Goal: Task Accomplishment & Management: Complete application form

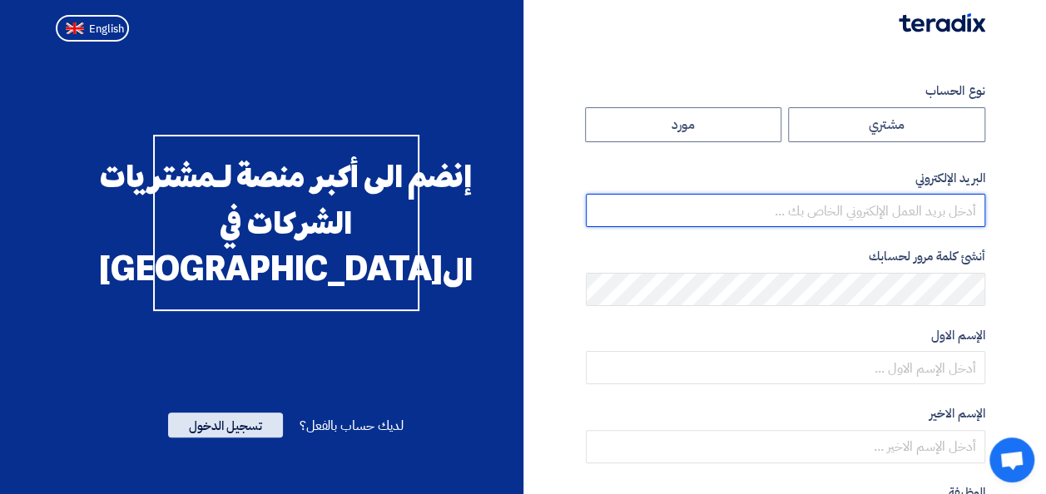
type input "[EMAIL_ADDRESS][PERSON_NAME][DOMAIN_NAME]"
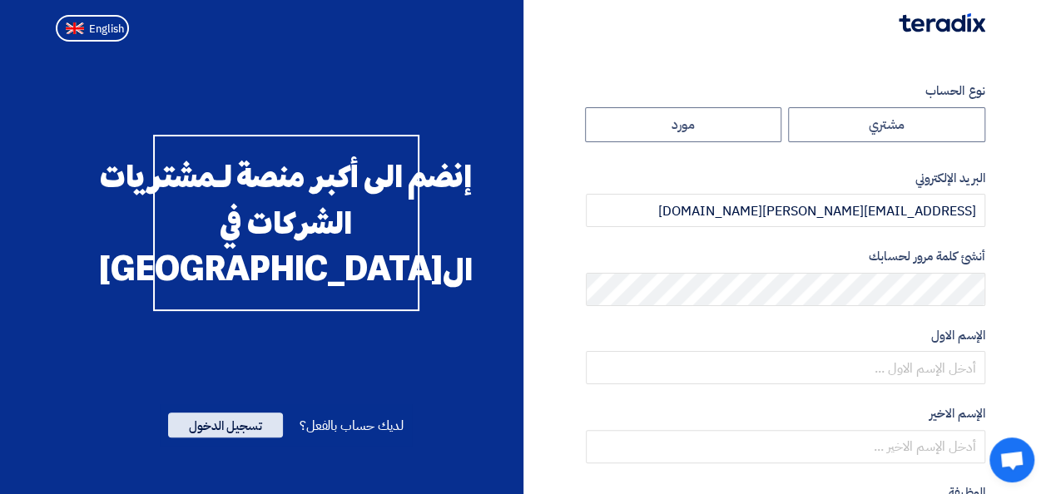
click at [235, 438] on span "تسجيل الدخول" at bounding box center [225, 425] width 115 height 25
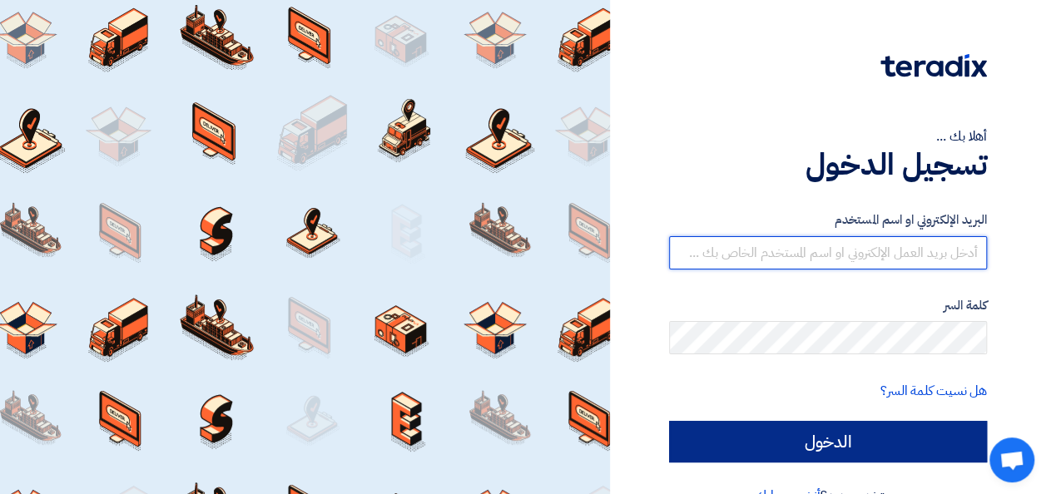
type input "[EMAIL_ADDRESS][PERSON_NAME][DOMAIN_NAME]"
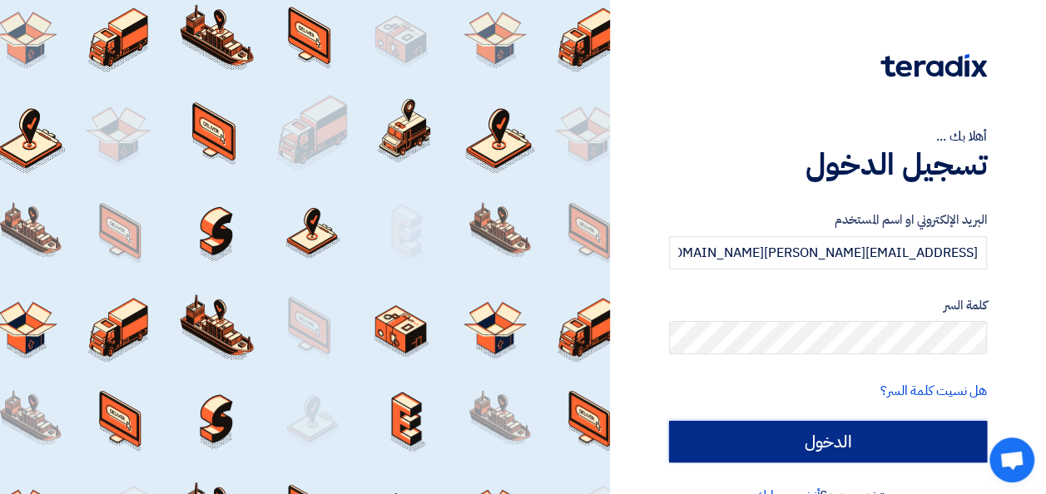
click at [779, 438] on input "الدخول" at bounding box center [828, 442] width 318 height 42
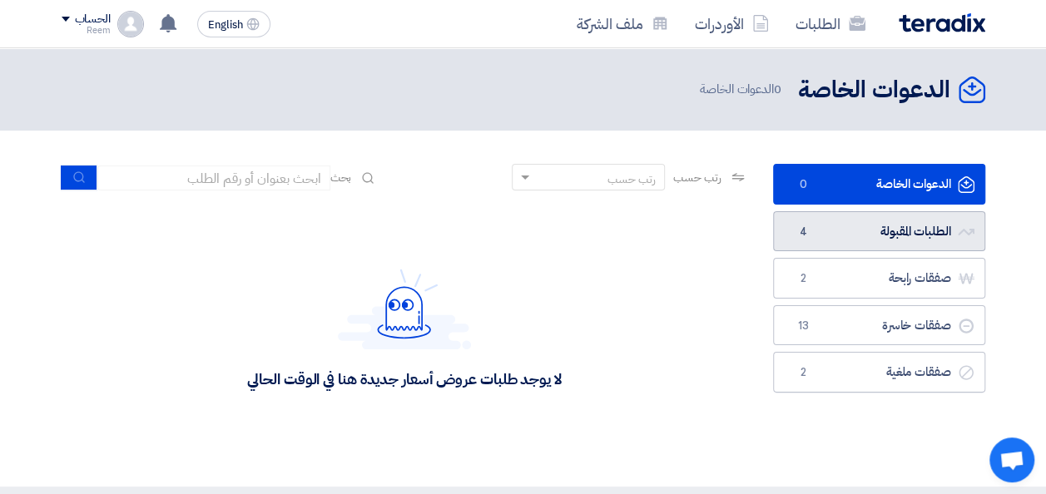
click at [830, 225] on link "الطلبات المقبولة الطلبات المقبولة 4" at bounding box center [879, 231] width 212 height 41
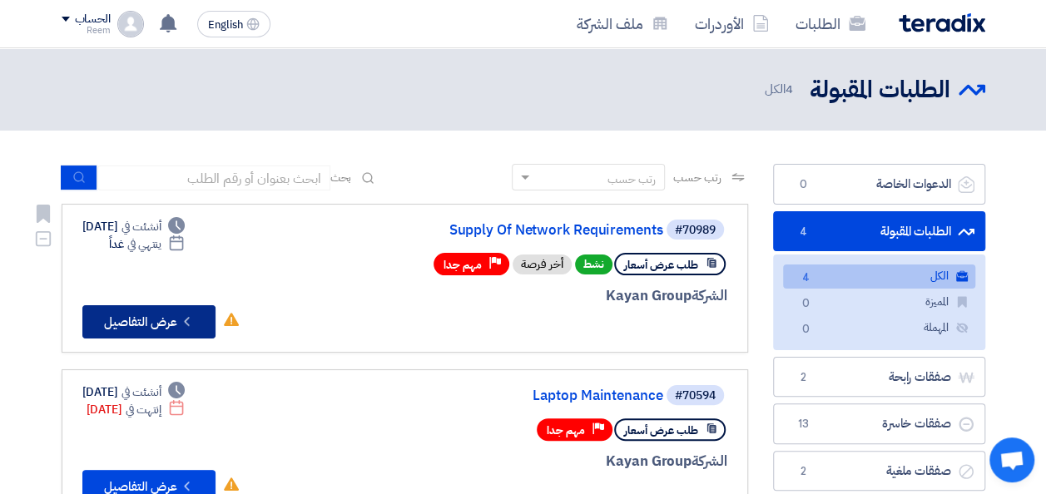
click at [151, 320] on button "Check details عرض التفاصيل" at bounding box center [148, 321] width 133 height 33
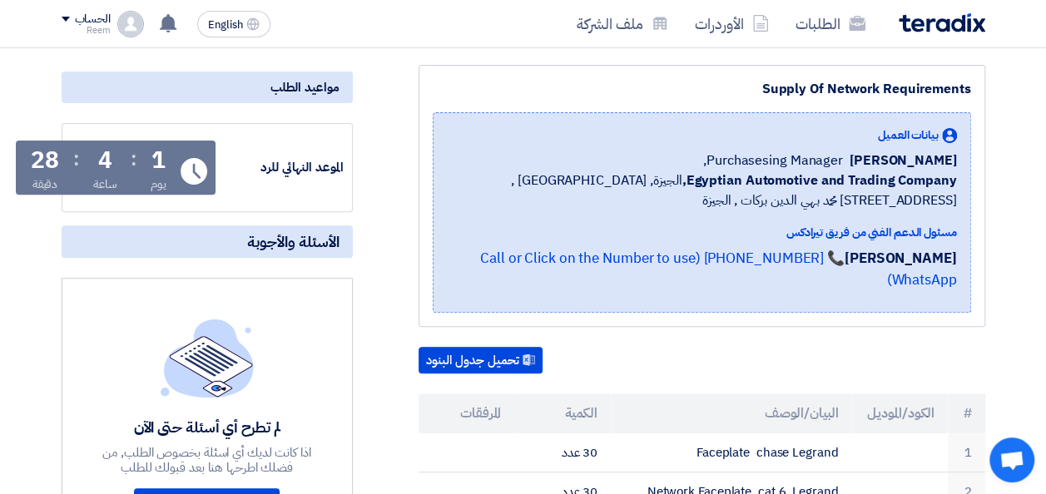
scroll to position [68, 0]
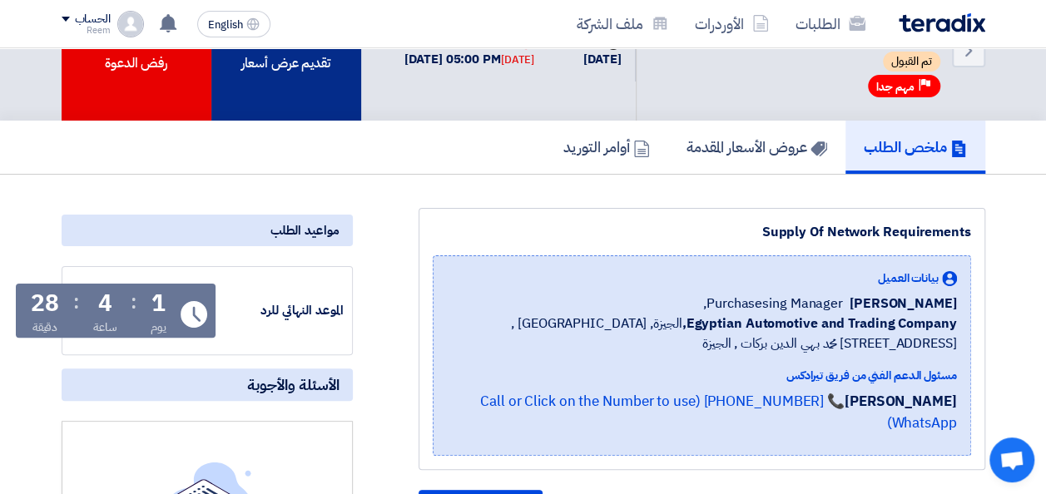
click at [291, 73] on div "تقديم عرض أسعار" at bounding box center [286, 50] width 150 height 141
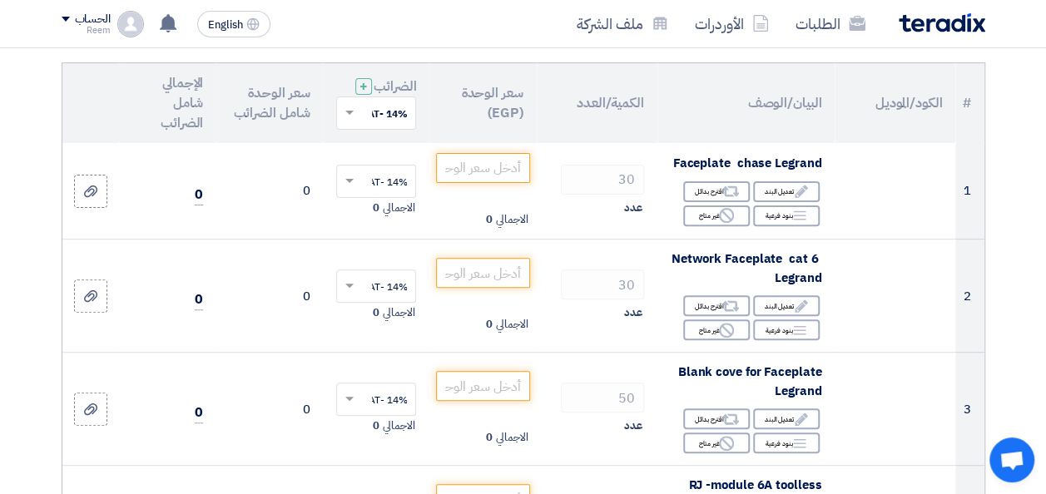
scroll to position [175, 0]
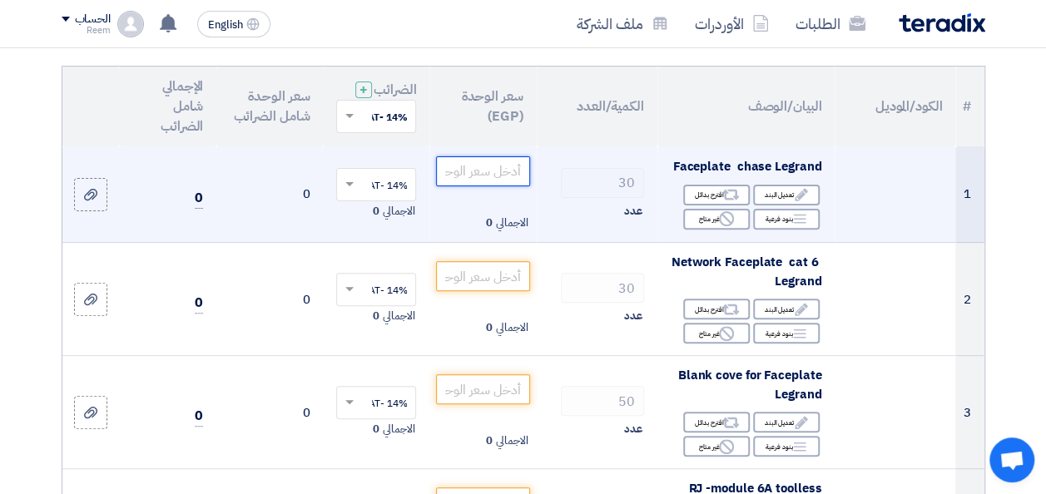
click at [496, 183] on input "number" at bounding box center [482, 171] width 93 height 30
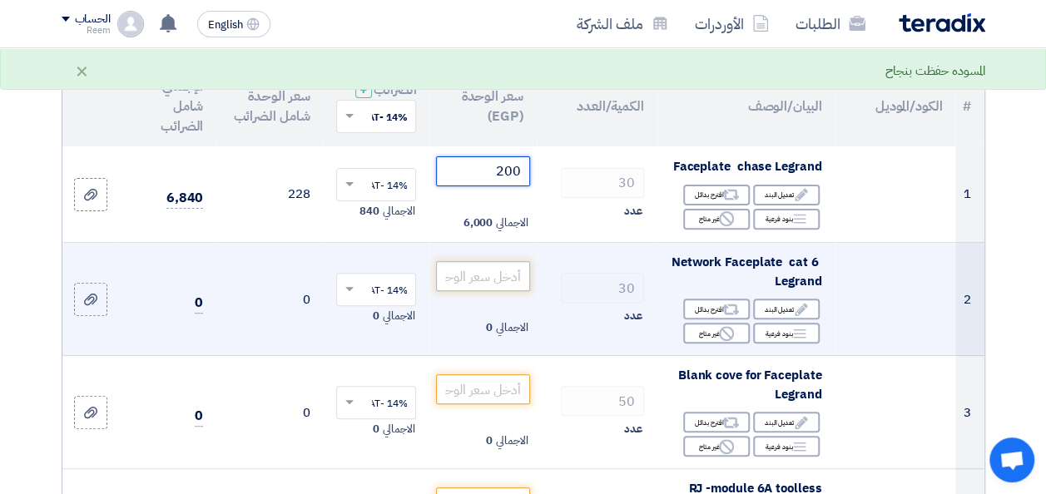
type input "200"
click at [493, 291] on input "number" at bounding box center [482, 276] width 93 height 30
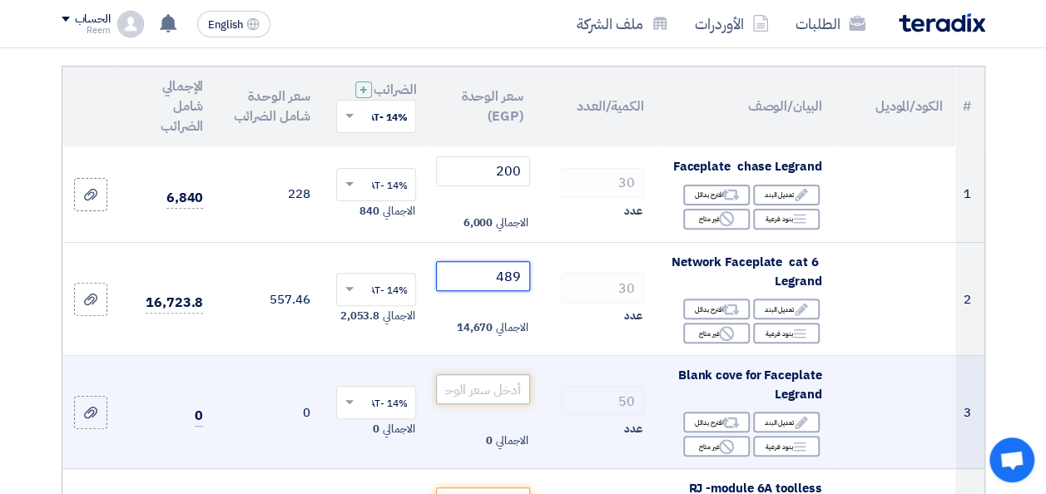
type input "489"
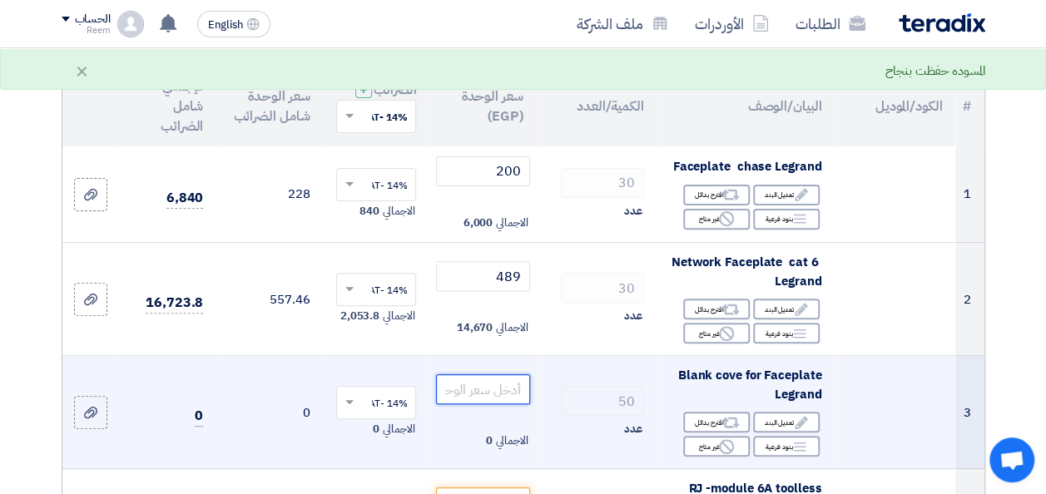
click at [477, 395] on input "number" at bounding box center [482, 389] width 93 height 30
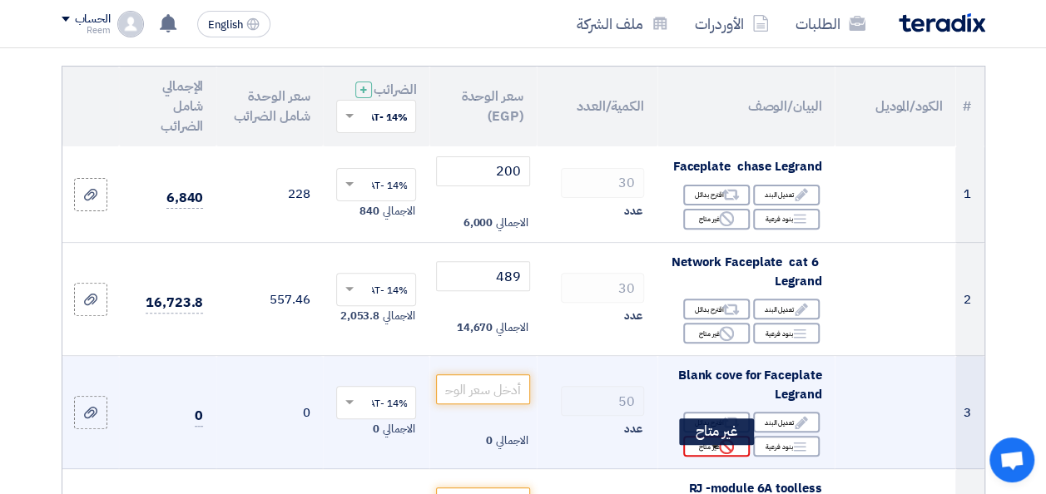
click at [712, 457] on div "Reject غير متاح" at bounding box center [716, 446] width 67 height 21
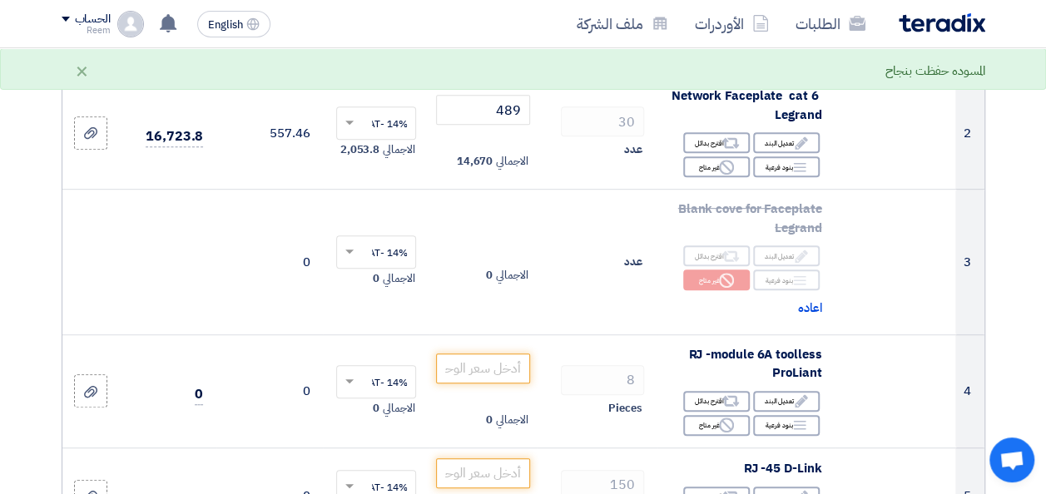
scroll to position [328, 0]
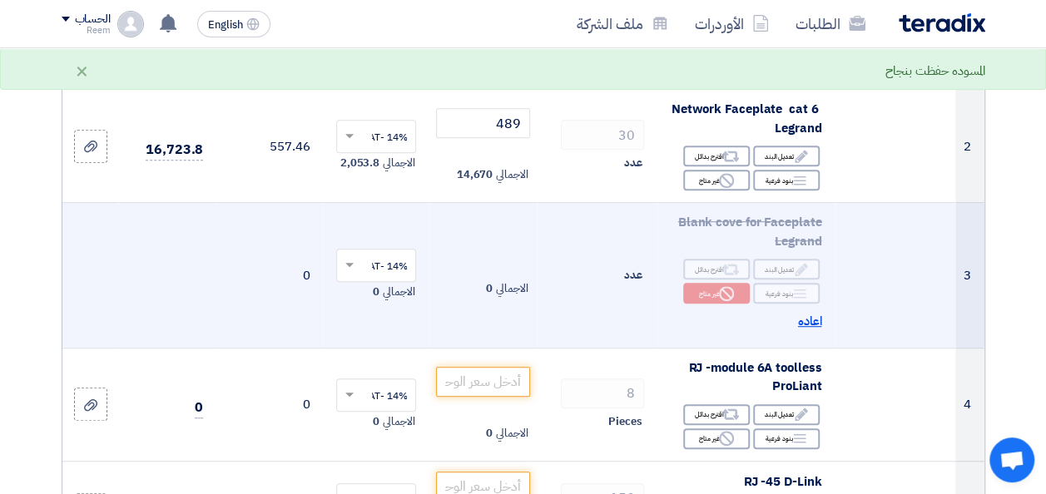
click at [807, 331] on span "اعاده" at bounding box center [810, 321] width 24 height 19
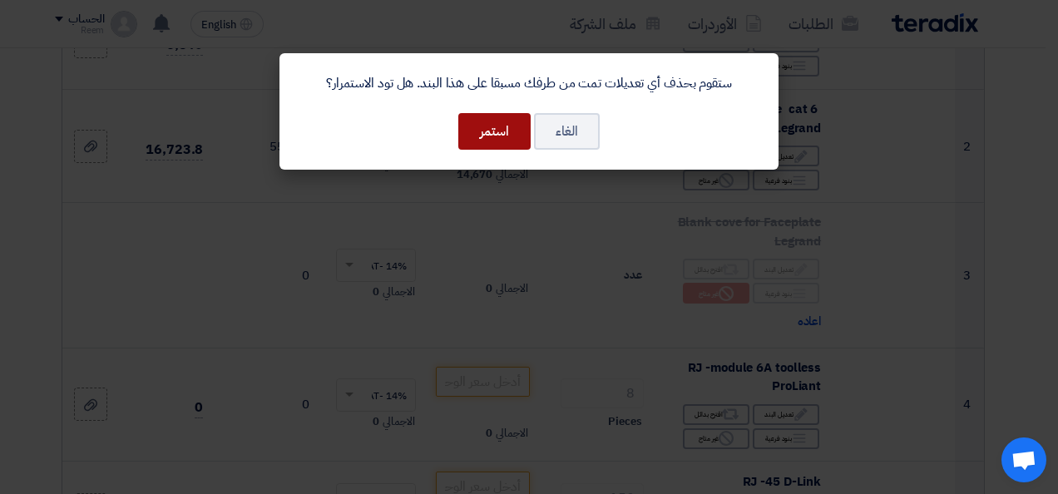
click at [489, 126] on button "استمر" at bounding box center [494, 131] width 72 height 37
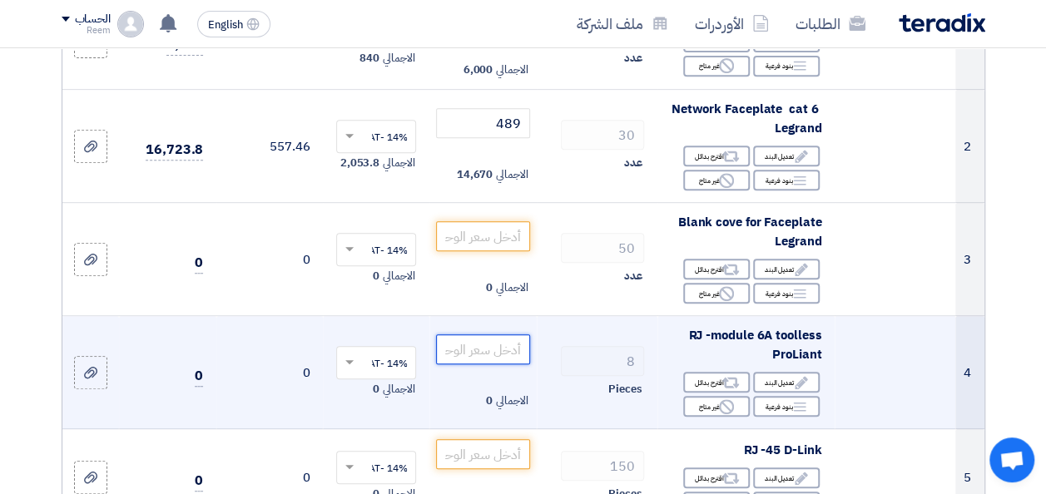
click at [483, 358] on input "number" at bounding box center [482, 350] width 93 height 30
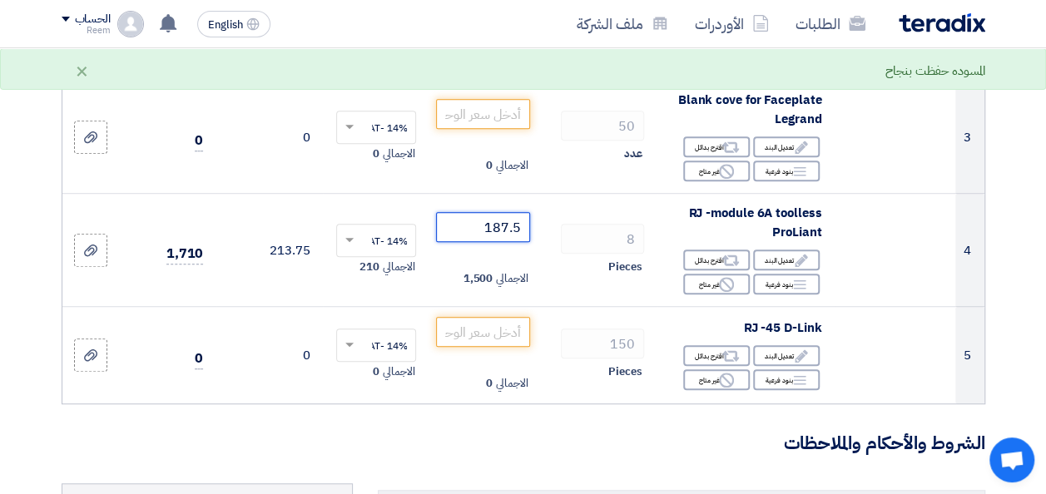
scroll to position [461, 0]
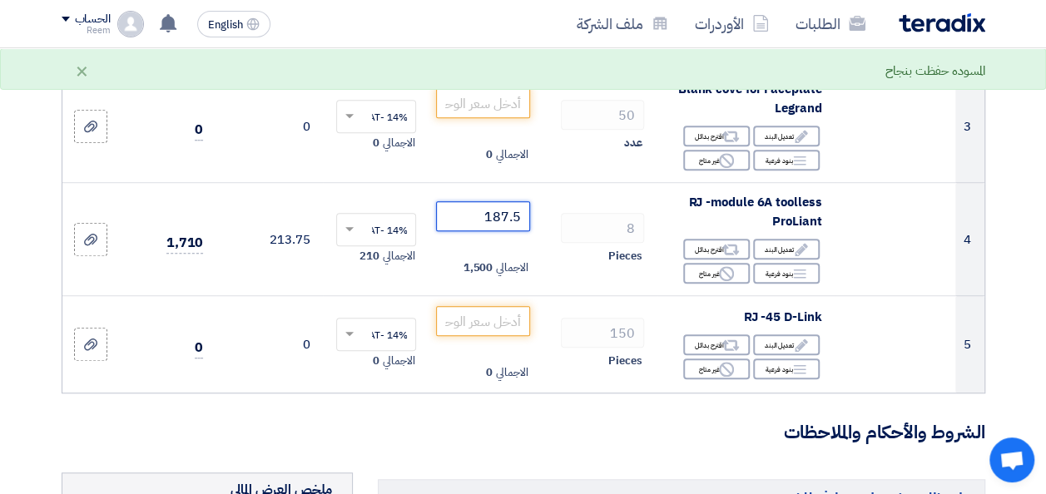
type input "187.5"
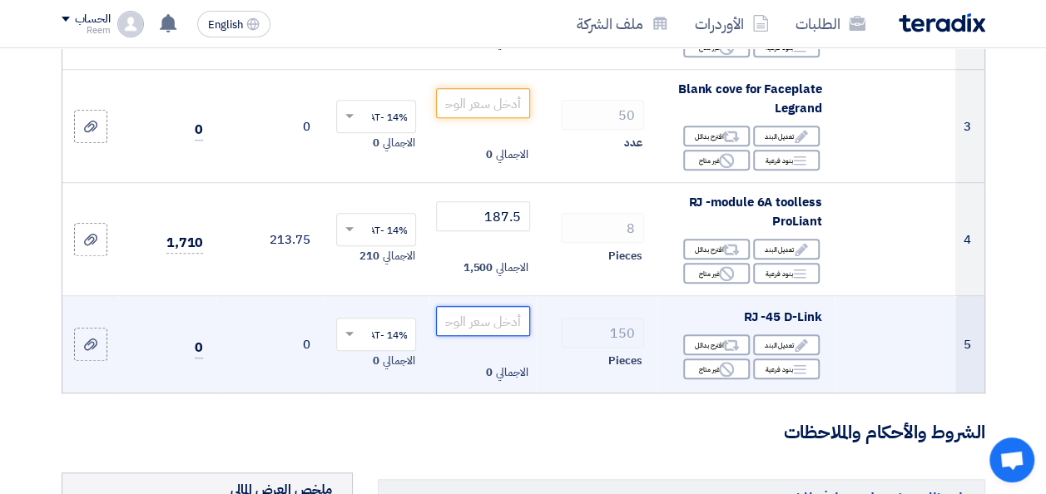
click at [498, 332] on input "number" at bounding box center [482, 321] width 93 height 30
type input "1"
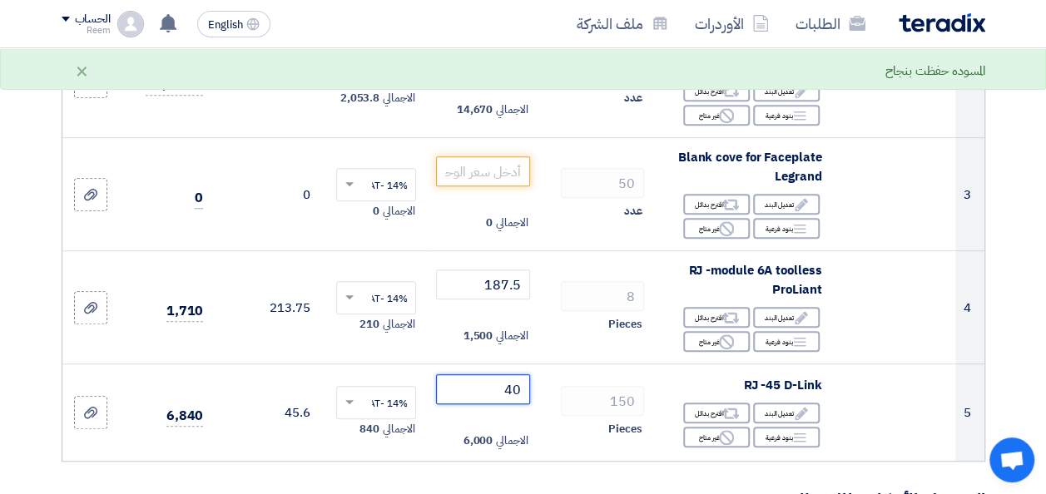
scroll to position [395, 0]
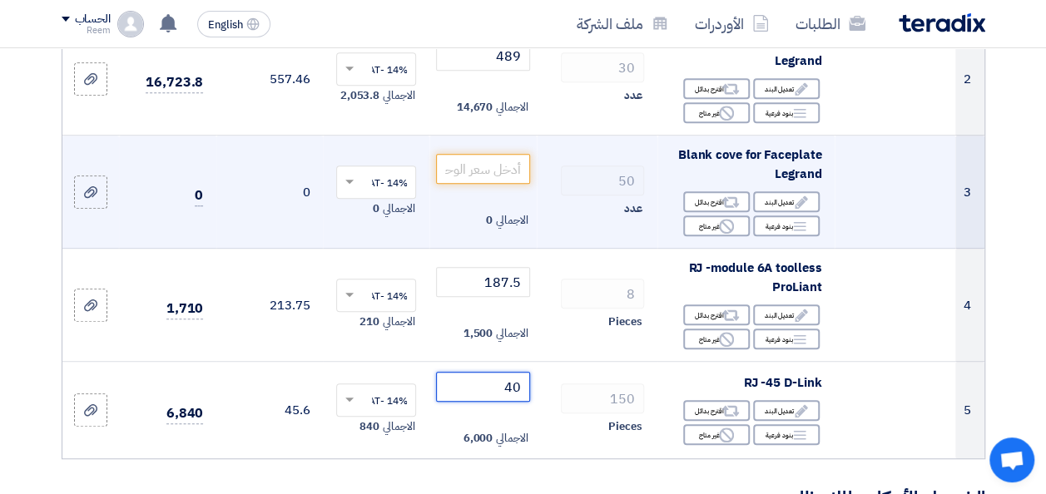
type input "40"
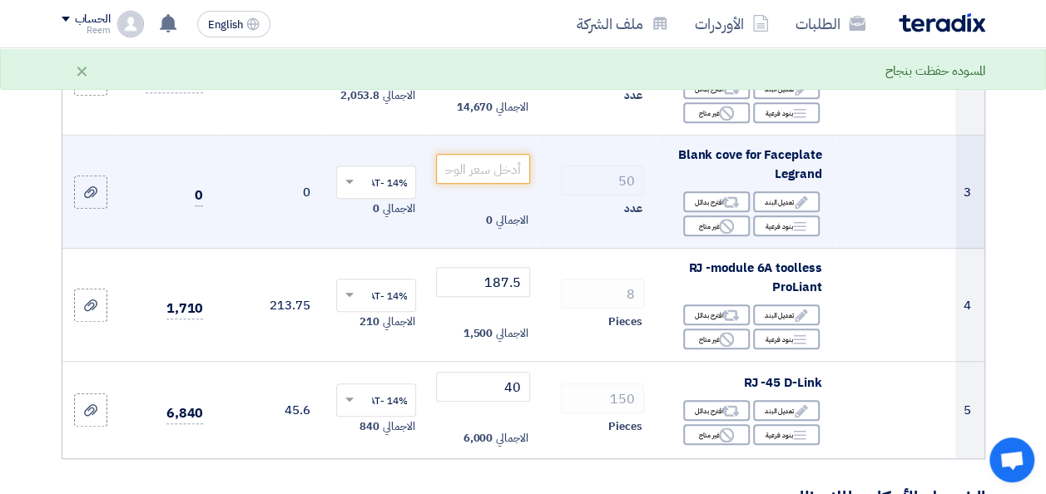
drag, startPoint x: 818, startPoint y: 187, endPoint x: 683, endPoint y: 164, distance: 136.8
click at [683, 164] on span "Blank cove for Faceplate Legrand" at bounding box center [750, 164] width 144 height 37
click at [689, 164] on span "Blank cove for Faceplate Legrand" at bounding box center [750, 164] width 144 height 37
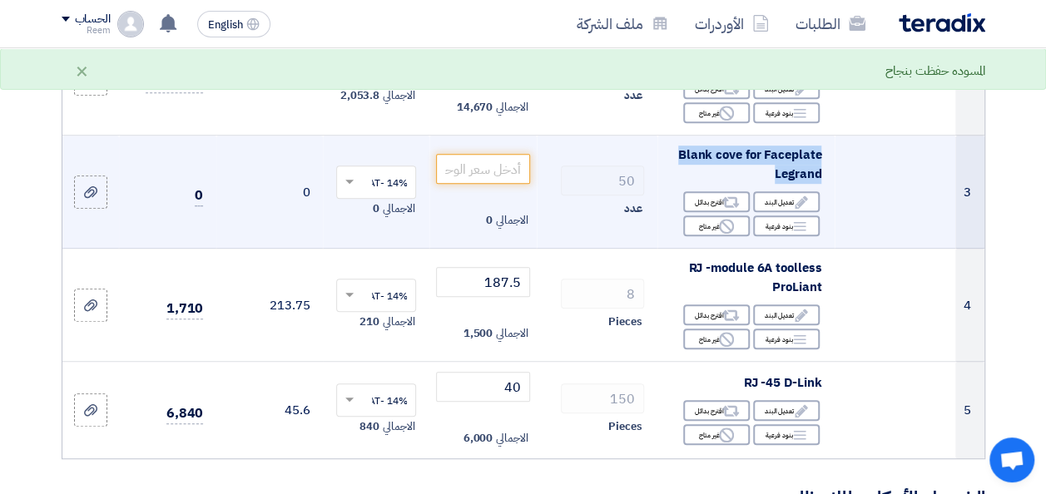
click at [689, 164] on span "Blank cove for Faceplate Legrand" at bounding box center [750, 164] width 144 height 37
copy td "Blank cove for Faceplate Legrand"
